Goal: Task Accomplishment & Management: Use online tool/utility

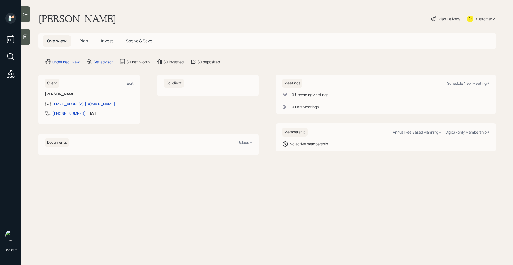
click at [28, 37] on icon at bounding box center [24, 36] width 5 height 5
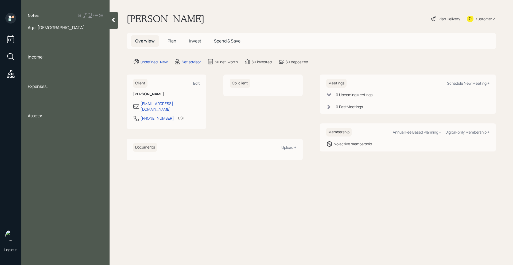
click at [68, 30] on div "Age: 44" at bounding box center [65, 28] width 75 height 6
click at [33, 138] on div at bounding box center [65, 139] width 75 height 6
click at [45, 145] on div "Assets:" at bounding box center [65, 145] width 75 height 6
click at [59, 115] on div "Expenses:" at bounding box center [65, 116] width 75 height 6
click at [52, 146] on div "Assets:" at bounding box center [65, 145] width 75 height 6
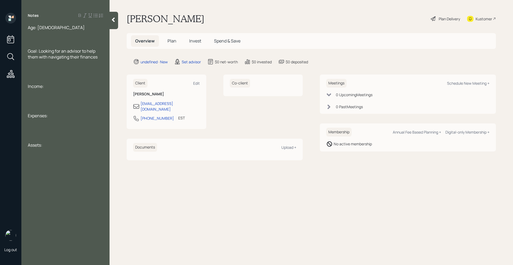
click at [47, 158] on div "Notes Age: 44 Goal: Looking for an advisor to help them with navigating their f…" at bounding box center [65, 136] width 88 height 246
click at [50, 148] on div "Notes Age: 44 Goal: Looking for an advisor to help them with navigating their f…" at bounding box center [65, 136] width 88 height 246
click at [51, 148] on div "Notes Age: 44 Goal: Looking for an advisor to help them with navigating their f…" at bounding box center [65, 136] width 88 height 246
click at [48, 147] on div "Assets:" at bounding box center [65, 145] width 75 height 6
click at [48, 174] on div at bounding box center [65, 175] width 75 height 6
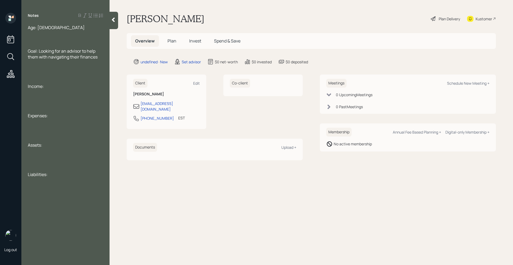
click at [37, 155] on div at bounding box center [65, 157] width 75 height 6
